Goal: Task Accomplishment & Management: Manage account settings

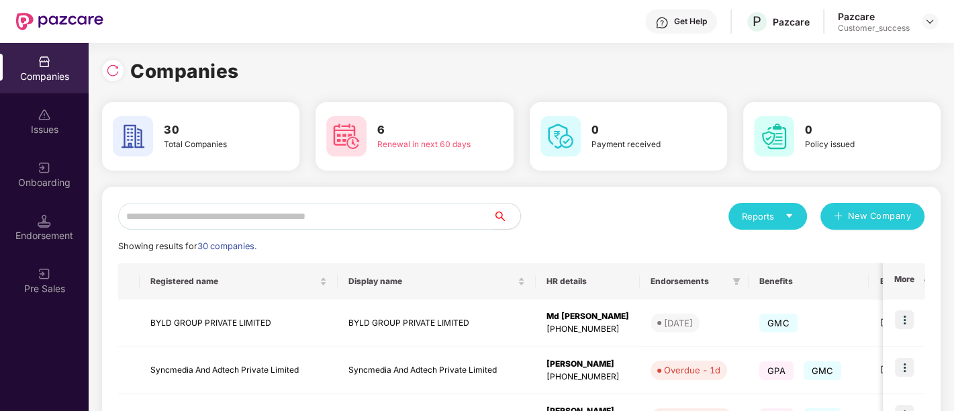
click at [357, 222] on input "text" at bounding box center [305, 216] width 375 height 27
click at [38, 228] on div "Endorsement" at bounding box center [44, 227] width 89 height 50
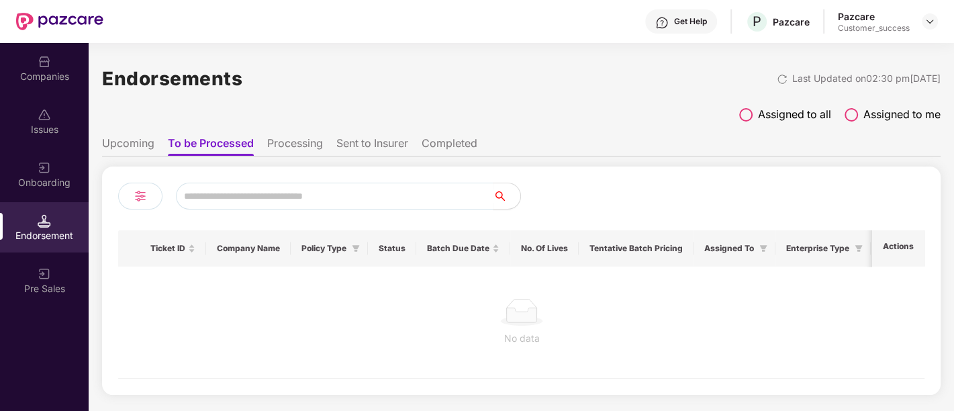
click at [59, 169] on div "Onboarding" at bounding box center [44, 174] width 89 height 50
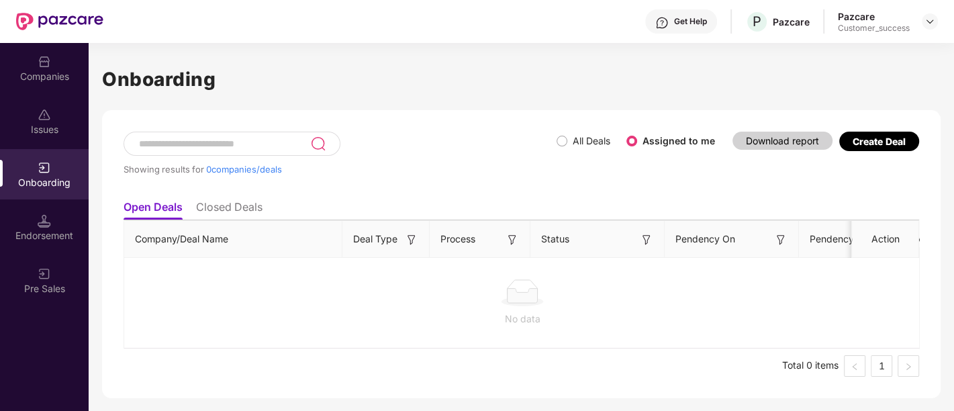
click at [853, 146] on div "Create Deal" at bounding box center [879, 141] width 53 height 11
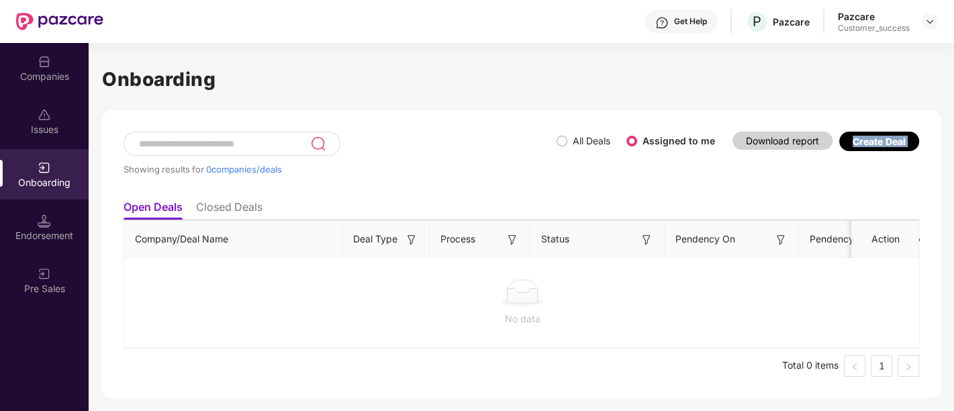
click at [853, 146] on div "Create Deal" at bounding box center [879, 141] width 53 height 11
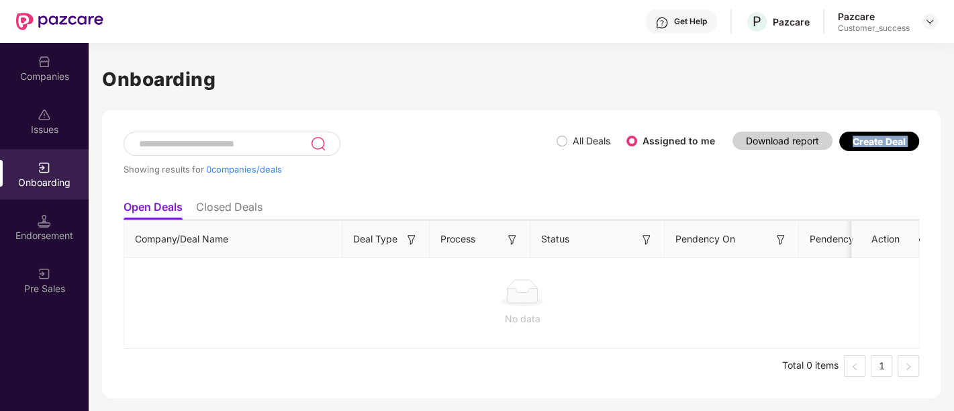
click at [853, 146] on div "Create Deal" at bounding box center [879, 141] width 53 height 11
click at [699, 175] on div "Showing results for 0 companies/deals All Deals Assigned to me Download report …" at bounding box center [522, 163] width 796 height 62
click at [863, 142] on div "Create Deal" at bounding box center [879, 141] width 53 height 11
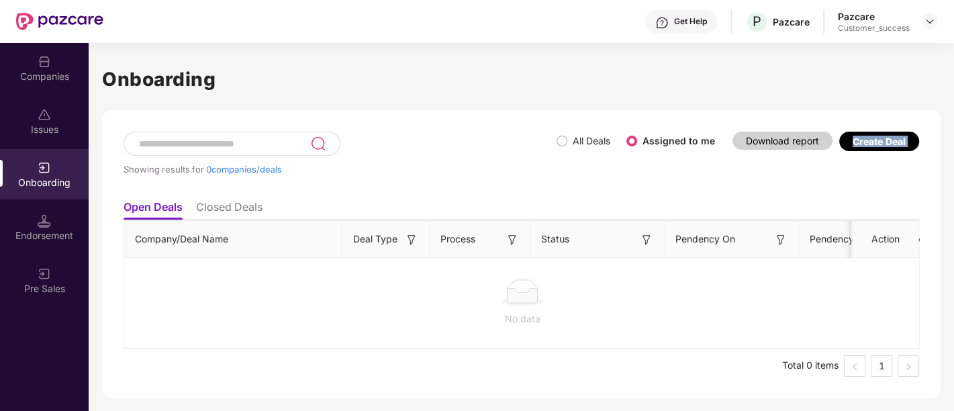
click at [863, 142] on div "Create Deal" at bounding box center [879, 141] width 53 height 11
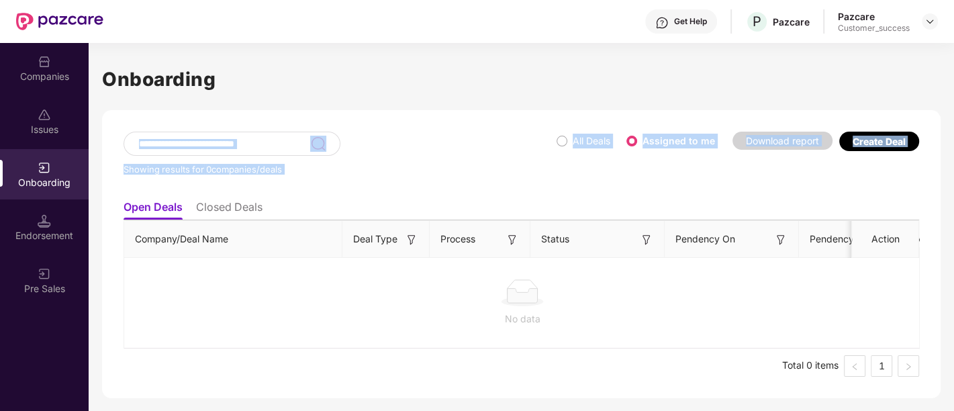
drag, startPoint x: 863, startPoint y: 142, endPoint x: 285, endPoint y: 154, distance: 578.4
click at [285, 154] on div "Showing results for 0 companies/deals All Deals Assigned to me Download report …" at bounding box center [522, 163] width 796 height 62
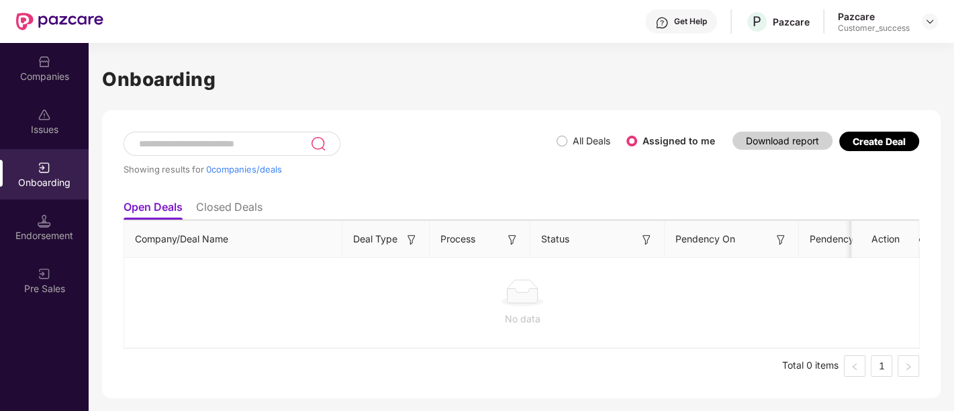
click at [228, 207] on li "Closed Deals" at bounding box center [229, 209] width 66 height 19
click at [138, 210] on li "Open Deals" at bounding box center [153, 209] width 58 height 19
click at [875, 148] on div "Create Deal" at bounding box center [880, 141] width 80 height 19
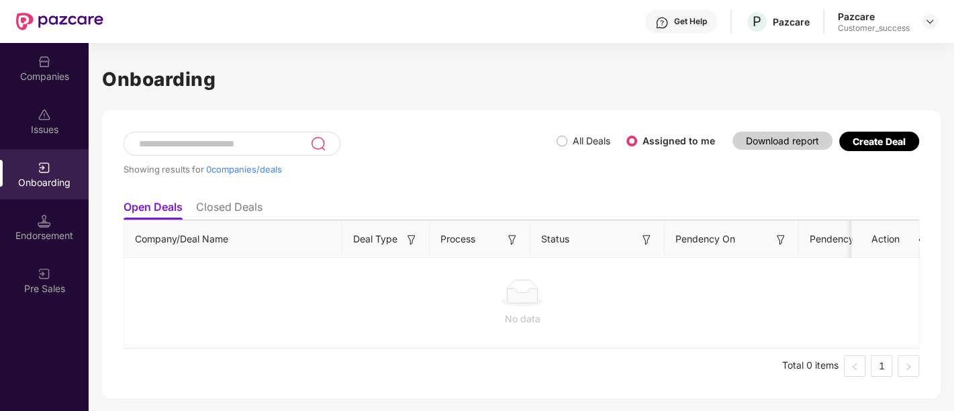
click at [766, 187] on div "Showing results for 0 companies/deals All Deals Assigned to me Download report …" at bounding box center [522, 163] width 796 height 62
click at [46, 222] on img at bounding box center [44, 220] width 13 height 13
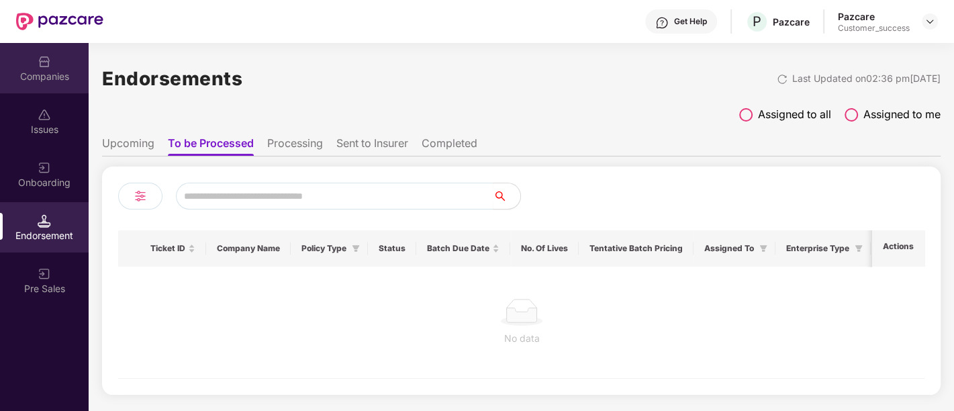
click at [71, 74] on div "Companies" at bounding box center [44, 76] width 89 height 13
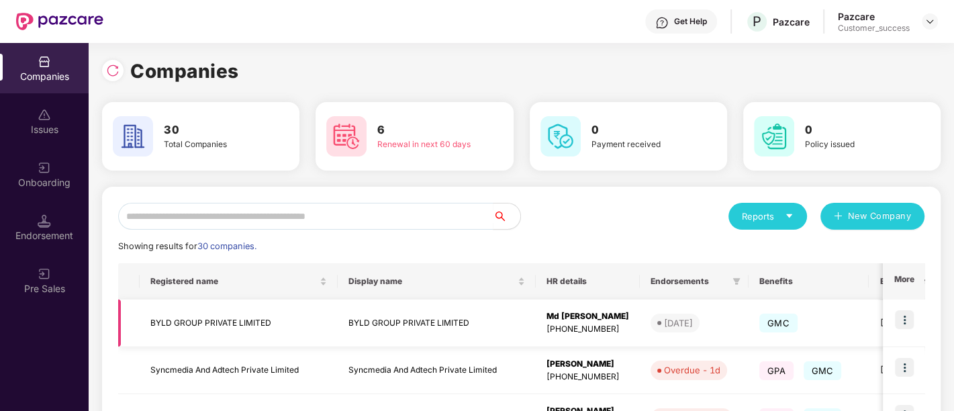
click at [907, 319] on img at bounding box center [904, 319] width 19 height 19
click at [900, 317] on img at bounding box center [904, 319] width 19 height 19
click at [654, 225] on div "Reports New Company" at bounding box center [724, 216] width 404 height 27
click at [896, 320] on img at bounding box center [904, 319] width 19 height 19
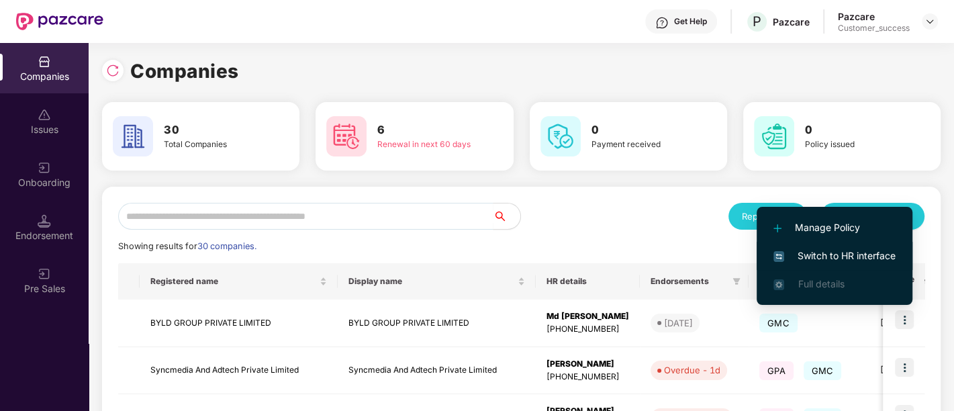
click at [841, 254] on span "Switch to HR interface" at bounding box center [835, 256] width 122 height 15
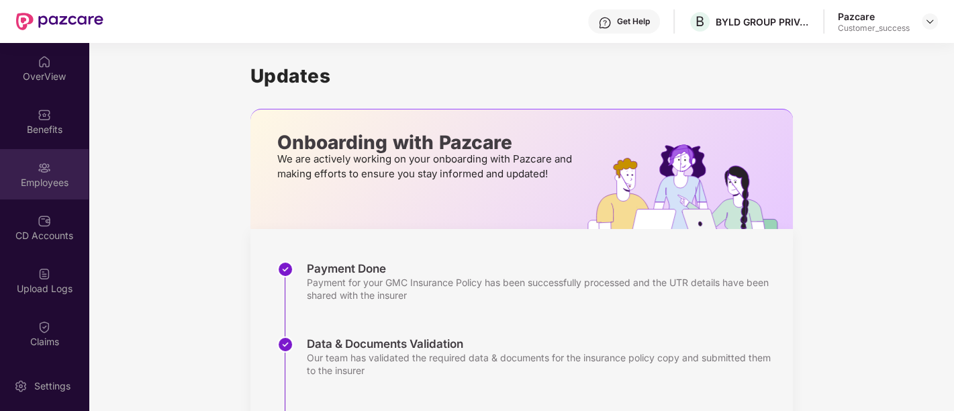
click at [44, 184] on div "Employees" at bounding box center [44, 182] width 89 height 13
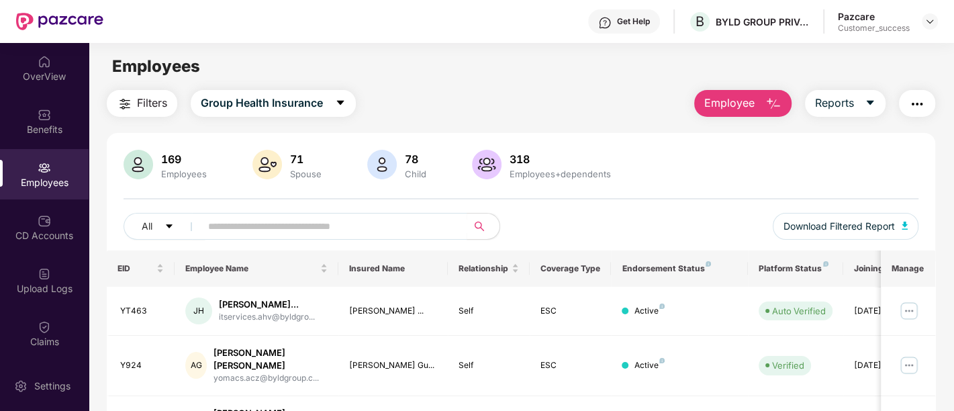
click at [772, 103] on img "button" at bounding box center [774, 104] width 16 height 16
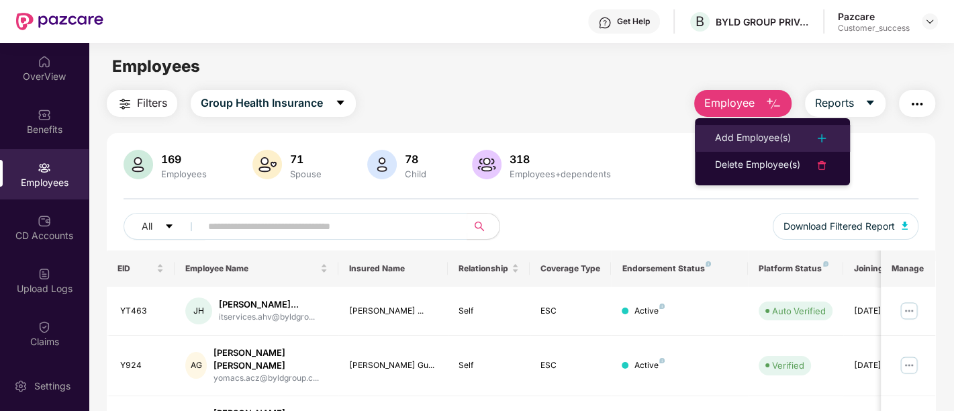
click at [816, 138] on img at bounding box center [822, 138] width 16 height 16
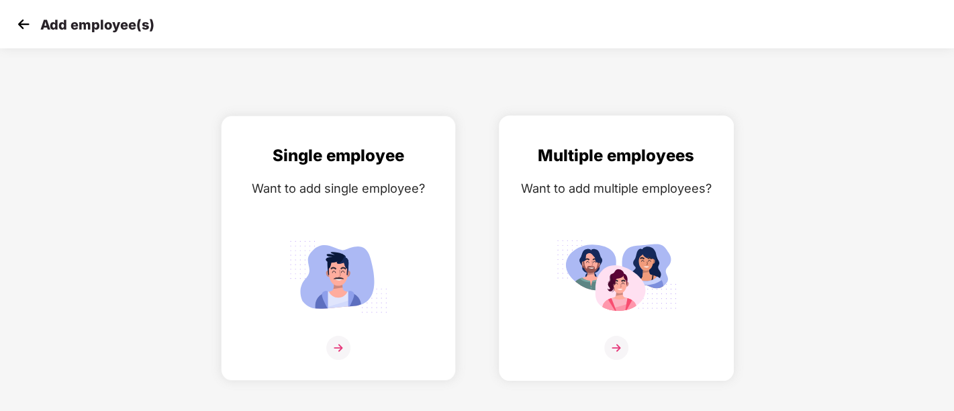
click at [623, 341] on img at bounding box center [617, 348] width 24 height 24
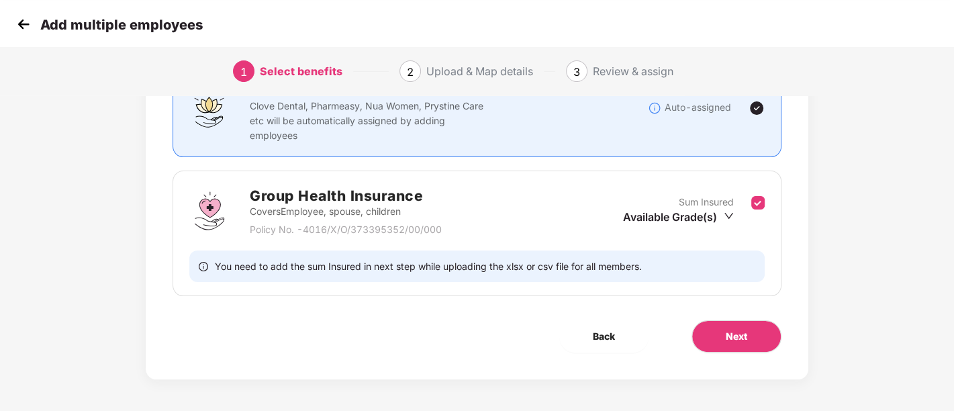
scroll to position [105, 0]
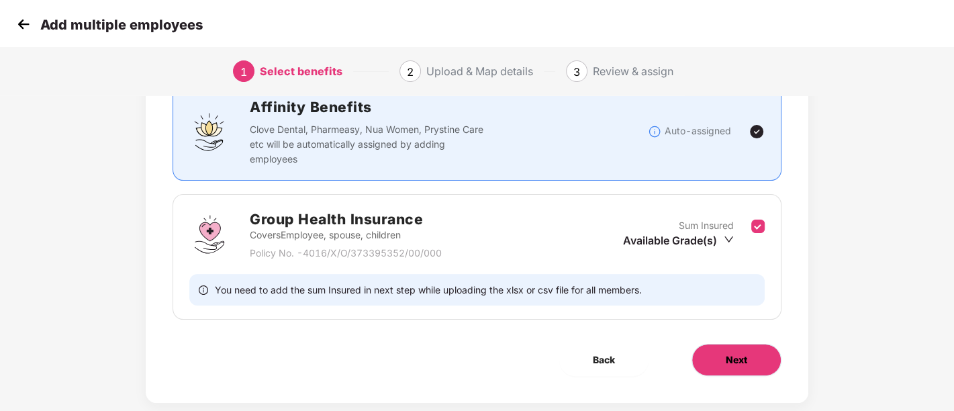
click at [729, 353] on span "Next" at bounding box center [736, 360] width 21 height 15
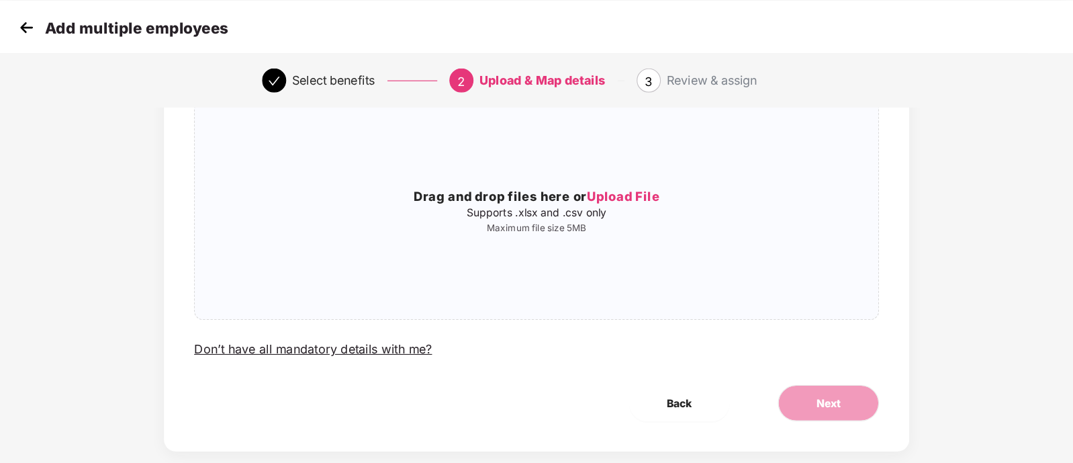
scroll to position [0, 0]
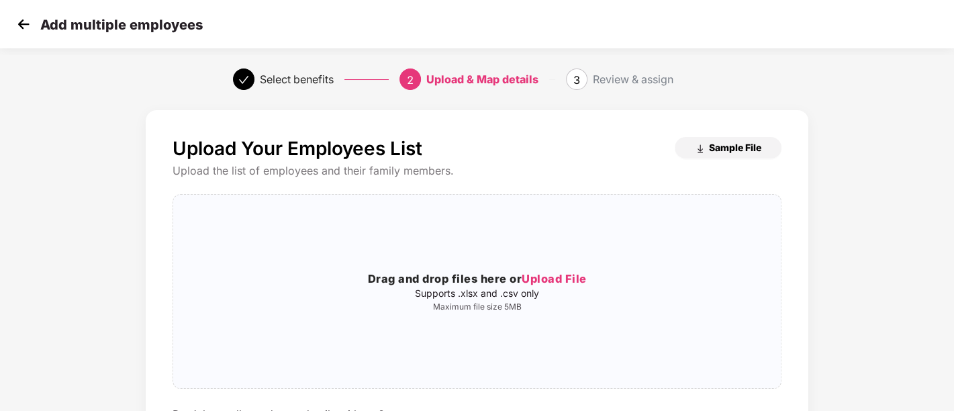
click at [712, 146] on span "Sample File" at bounding box center [735, 147] width 52 height 13
click at [19, 24] on img at bounding box center [23, 24] width 20 height 20
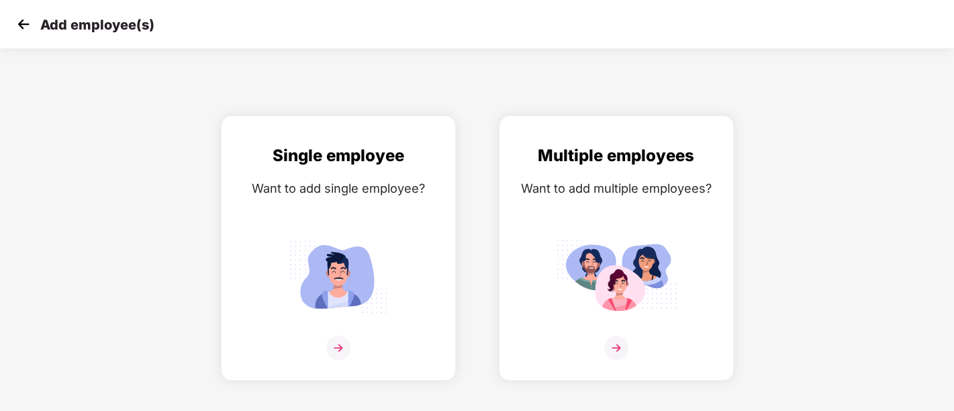
click at [19, 24] on img at bounding box center [23, 24] width 20 height 20
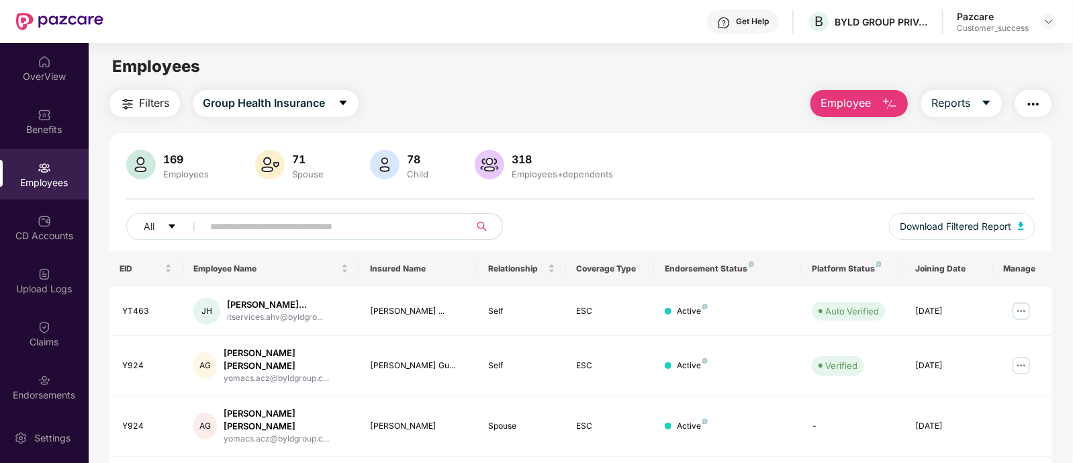
drag, startPoint x: 900, startPoint y: 0, endPoint x: 604, endPoint y: 213, distance: 364.8
click at [581, 213] on div "All" at bounding box center [353, 226] width 455 height 27
click at [954, 99] on img "button" at bounding box center [1034, 104] width 16 height 16
click at [954, 21] on img at bounding box center [1049, 21] width 11 height 11
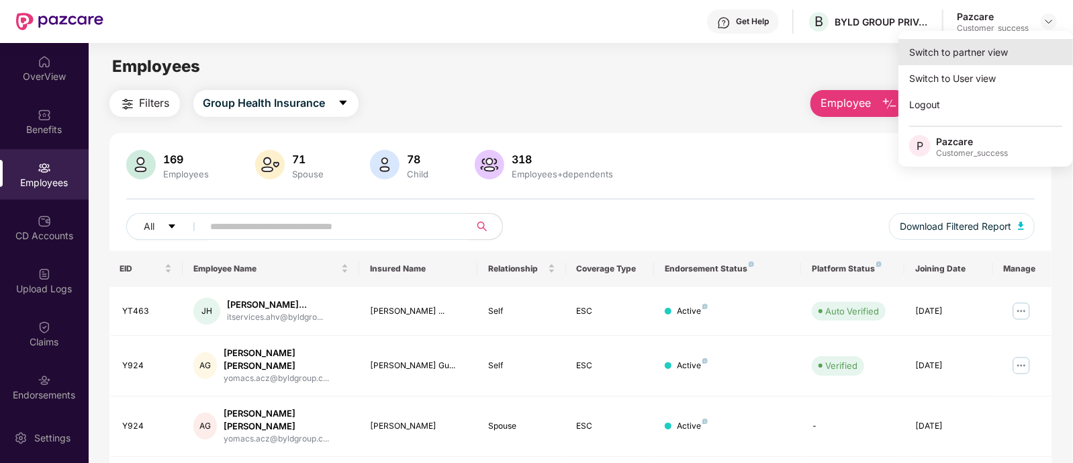
click at [954, 56] on div "Switch to partner view" at bounding box center [986, 52] width 175 height 26
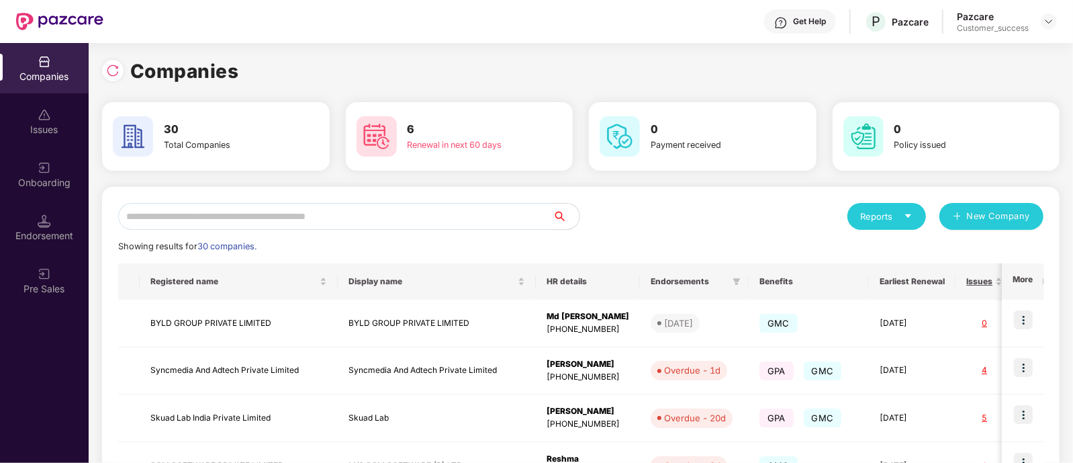
click at [318, 219] on input "text" at bounding box center [335, 216] width 435 height 27
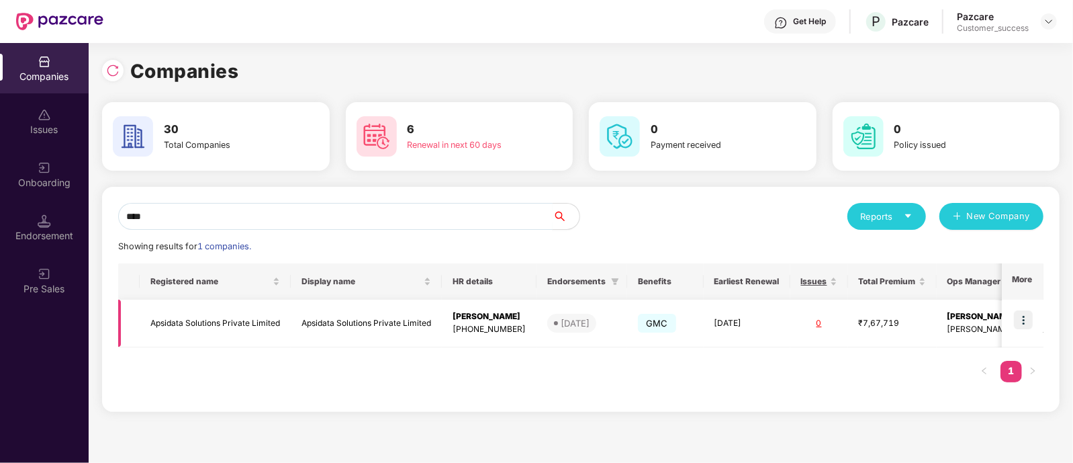
type input "****"
click at [954, 319] on img at bounding box center [1023, 319] width 19 height 19
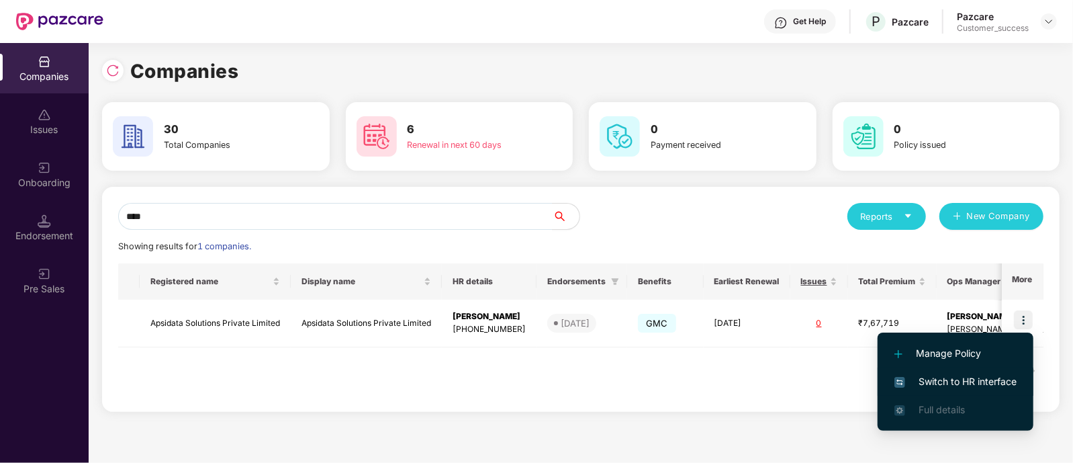
click at [949, 384] on span "Switch to HR interface" at bounding box center [956, 381] width 122 height 15
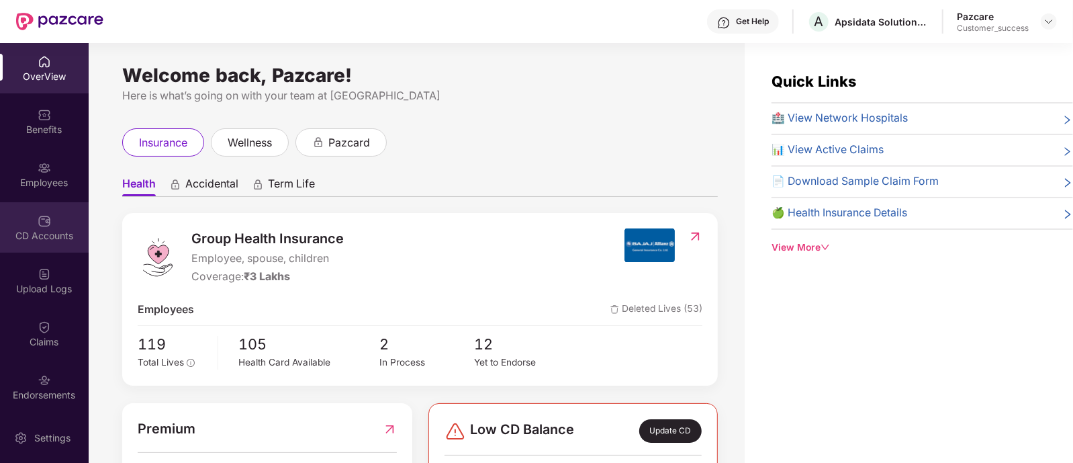
click at [44, 244] on div "CD Accounts" at bounding box center [44, 227] width 89 height 50
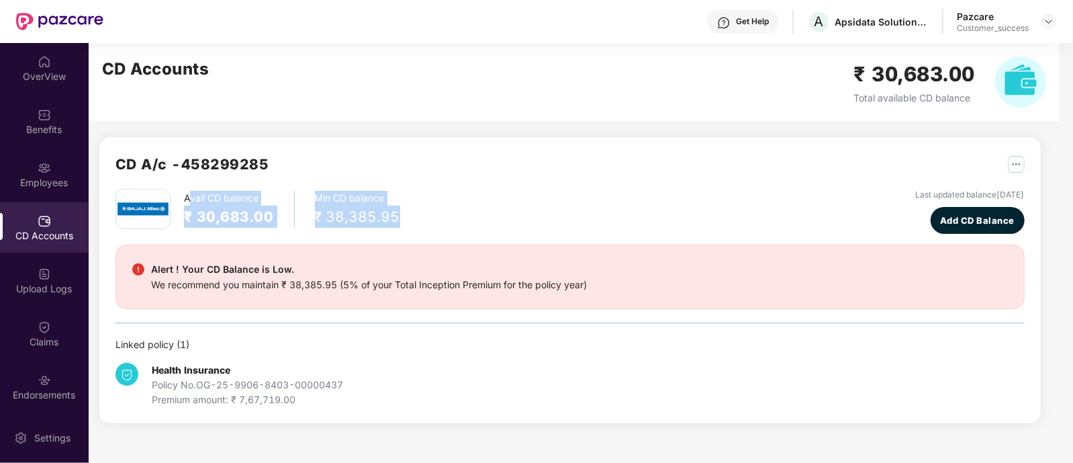
drag, startPoint x: 409, startPoint y: 231, endPoint x: 191, endPoint y: 197, distance: 220.9
click at [191, 197] on div "Avail CD balance ₹ 30,683.00 Min CD balance ₹ 38,385.95 Last updated balance [D…" at bounding box center [570, 211] width 909 height 45
click at [485, 204] on div "Avail CD balance ₹ 30,683.00 Min CD balance ₹ 38,385.95 Last updated balance [D…" at bounding box center [570, 211] width 909 height 45
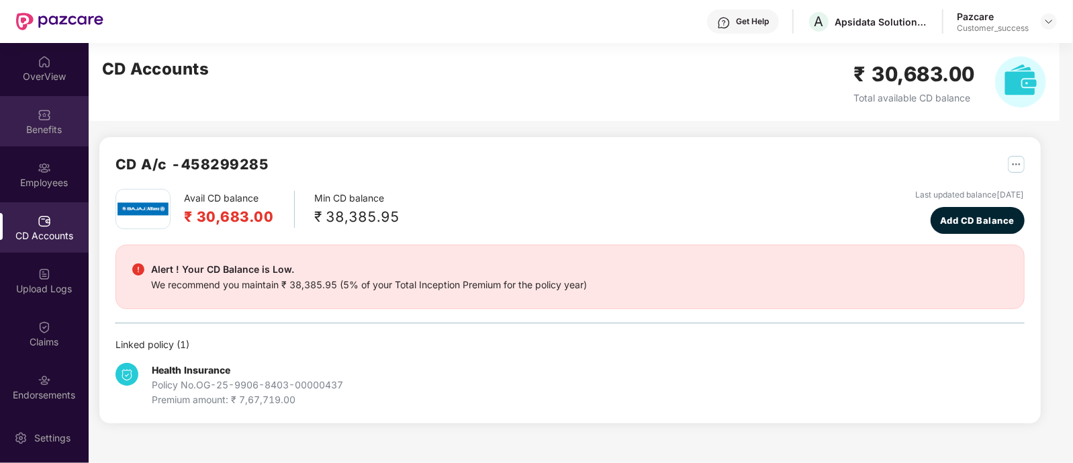
click at [57, 116] on div "Benefits" at bounding box center [44, 121] width 89 height 50
